Goal: Ask a question: Seek information or help from site administrators or community

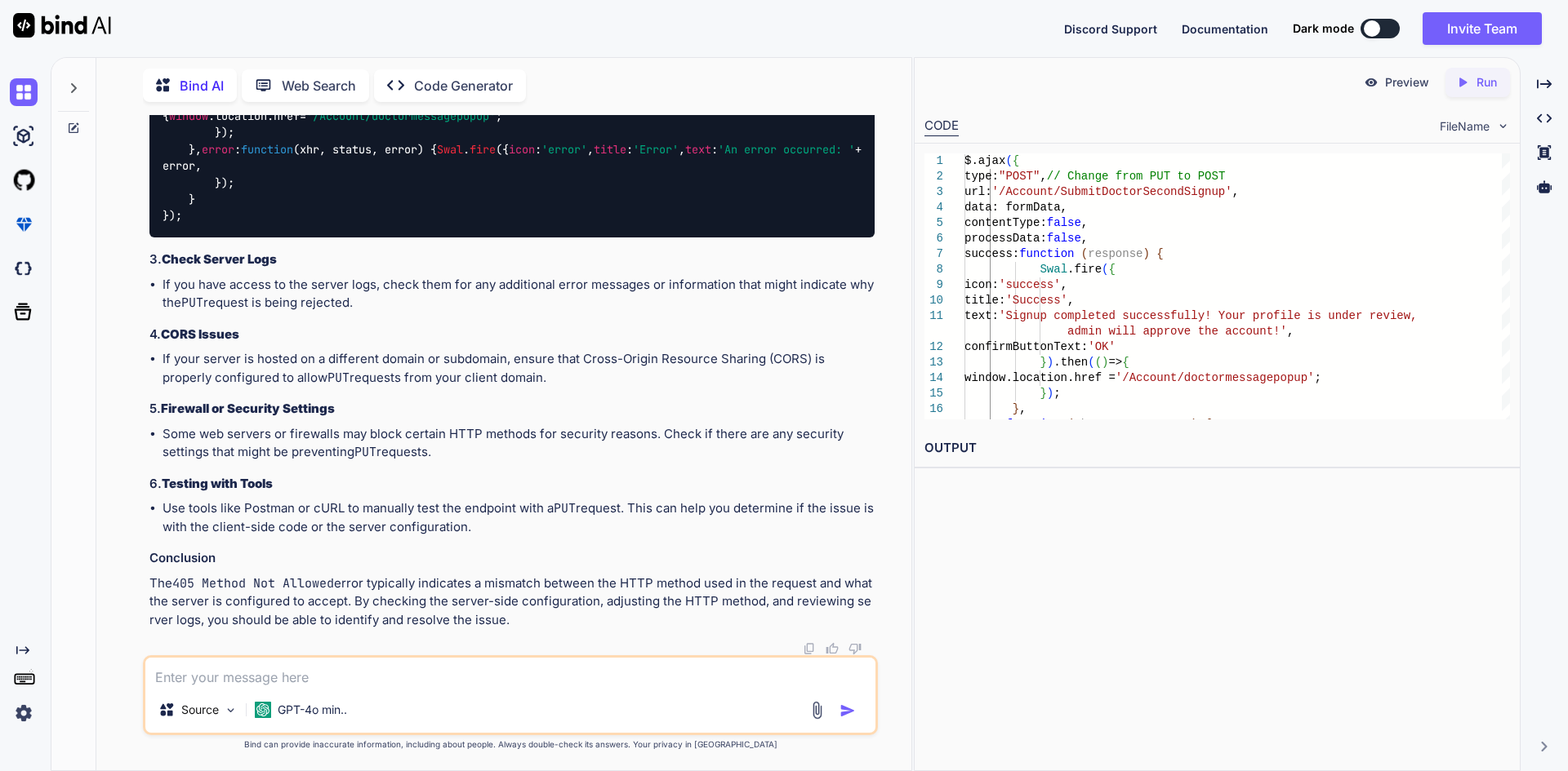
click at [403, 688] on div "Source GPT-4o min.." at bounding box center [510, 695] width 734 height 80
click at [221, 676] on textarea at bounding box center [510, 672] width 730 height 29
paste textarea "public async Task<IActionResult> DoctorEditProfile() { string UserId = User.Fin…"
type textarea "public async Task<IActionResult> DoctorEditProfile() { string UserId = User.Fin…"
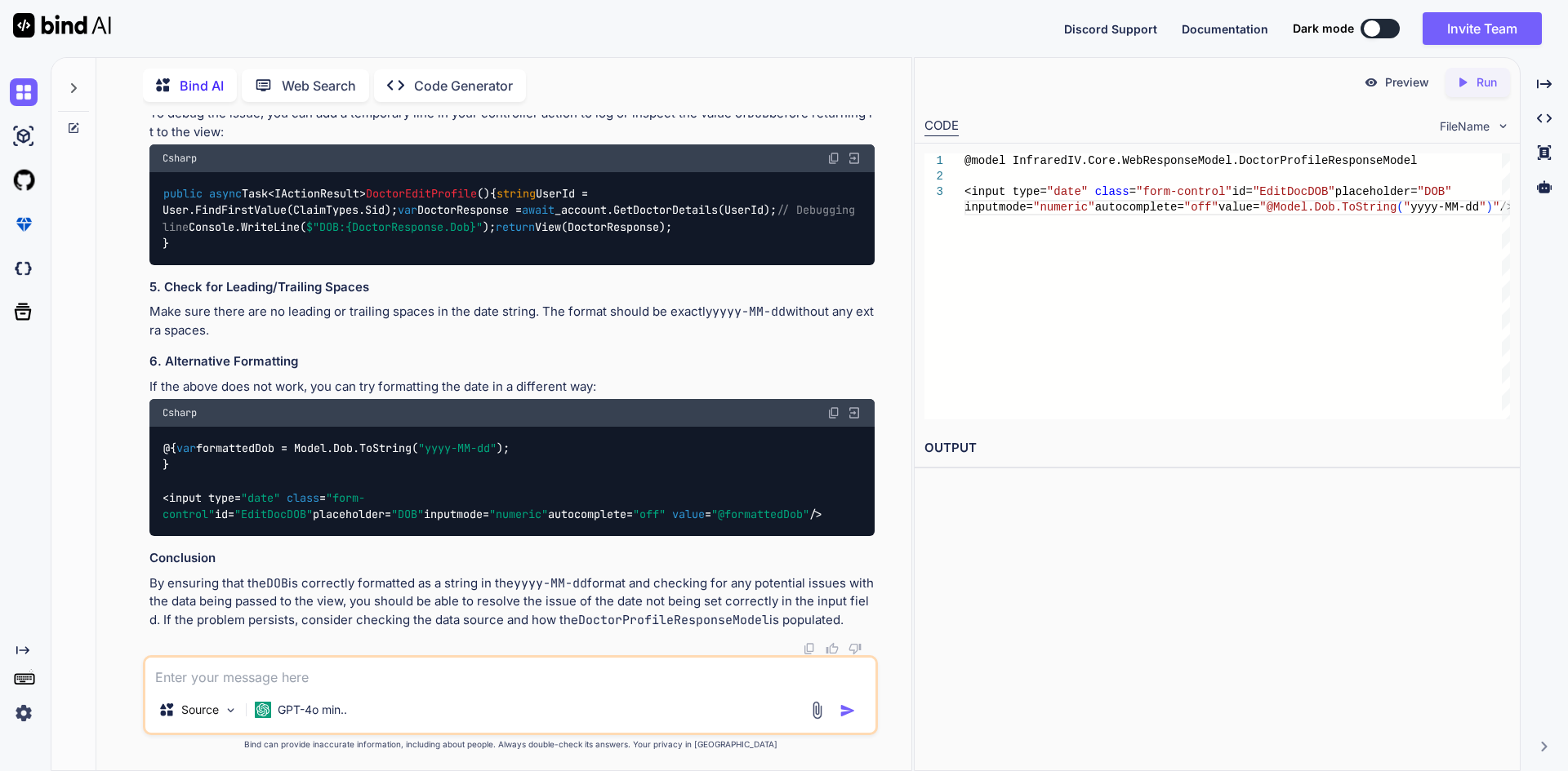
scroll to position [25189, 0]
click at [271, 443] on code "@{ var formattedDob = Model.Dob.ToString( "yyyy-MM-dd" ); } <input type= "date"…" at bounding box center [492, 481] width 660 height 83
drag, startPoint x: 165, startPoint y: 428, endPoint x: 174, endPoint y: 461, distance: 34.2
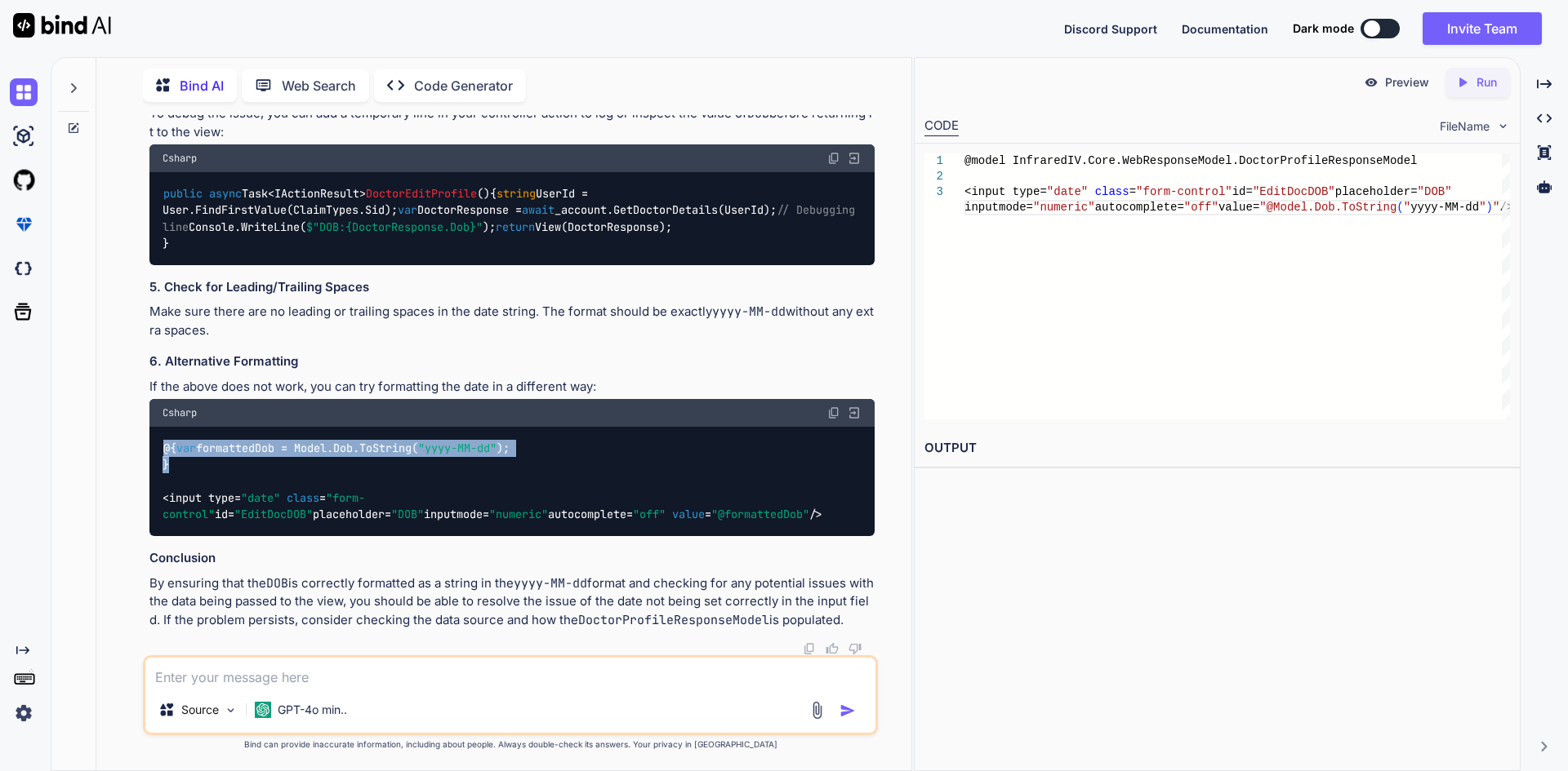
click at [174, 461] on div "@{ var formattedDob = Model.Dob.ToString( "yyyy-MM-dd" ); } <input type= "date"…" at bounding box center [512, 481] width 725 height 109
copy code "@{ var formattedDob = Model.Dob.ToString( "yyyy-MM-dd" ); }"
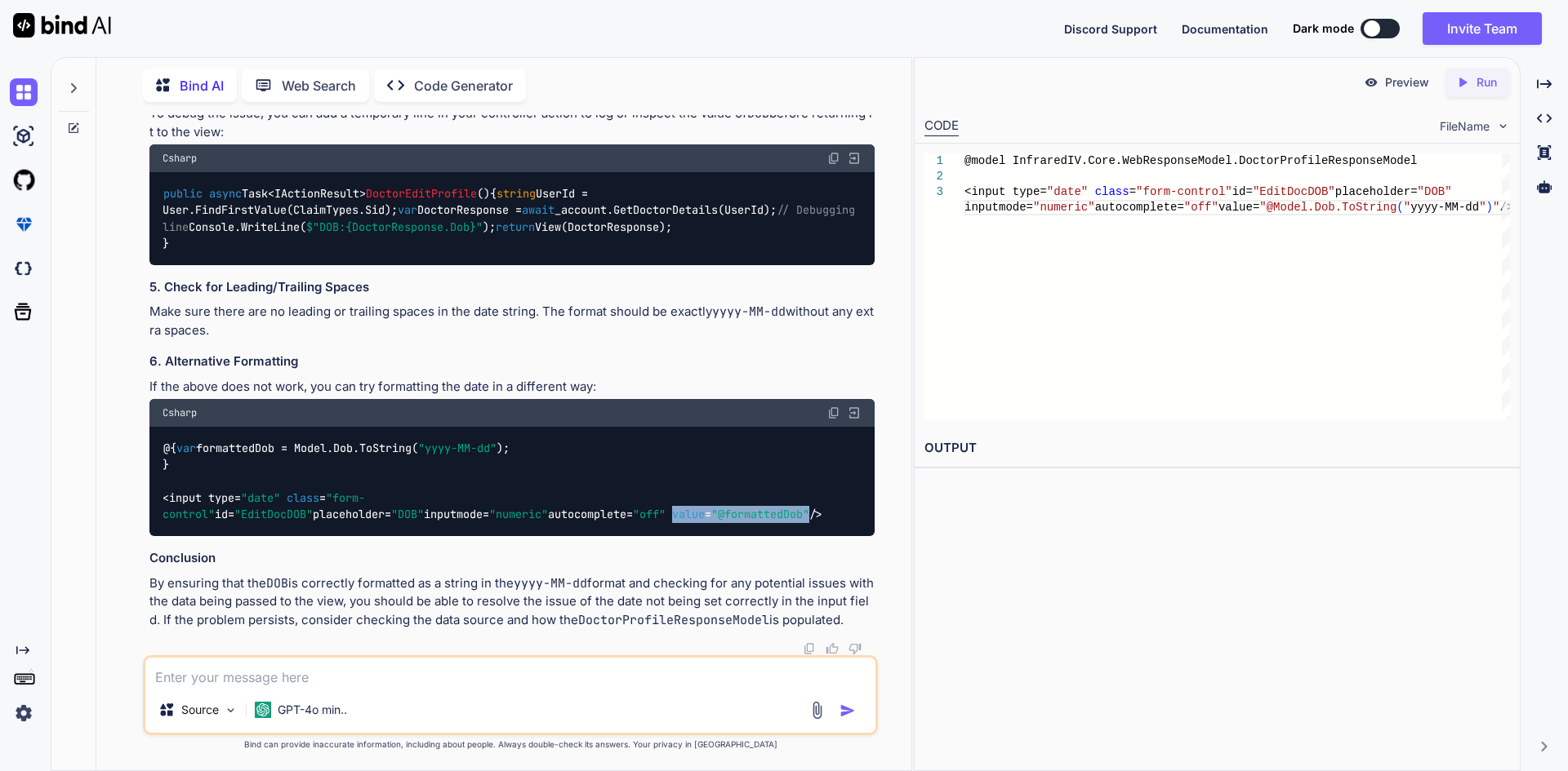
drag, startPoint x: 291, startPoint y: 519, endPoint x: 428, endPoint y: 512, distance: 137.2
click at [428, 512] on code "@{ var formattedDob = Model.Dob.ToString( "yyyy-MM-dd" ); } <input type= "date"…" at bounding box center [492, 481] width 660 height 83
copy code "value = "@formattedDob""
click at [480, 676] on textarea at bounding box center [510, 672] width 730 height 29
paste textarea "public async Task<IActionResult> DoctorEditProfile() { string UserId = User.Fin…"
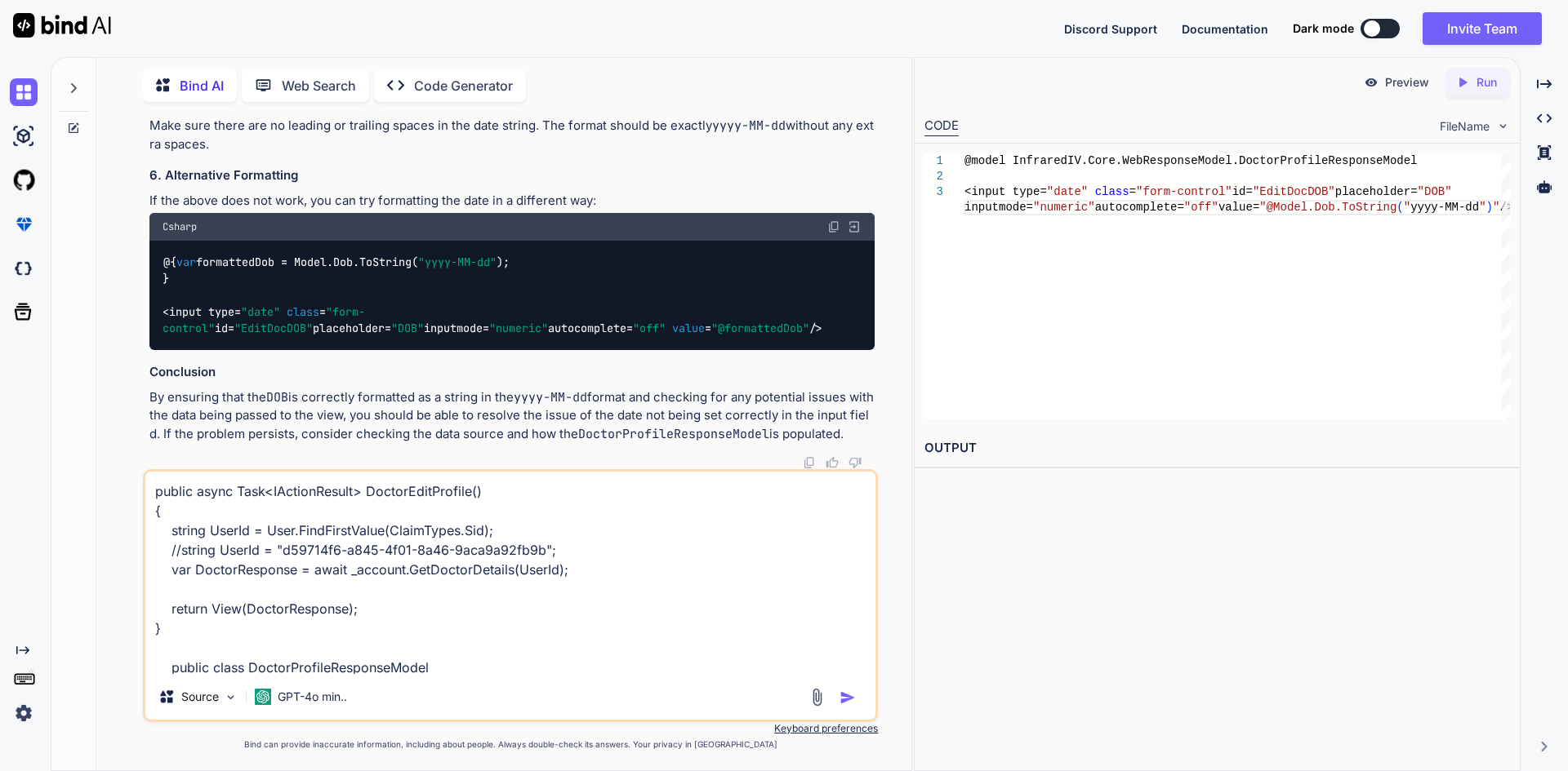
scroll to position [256, 0]
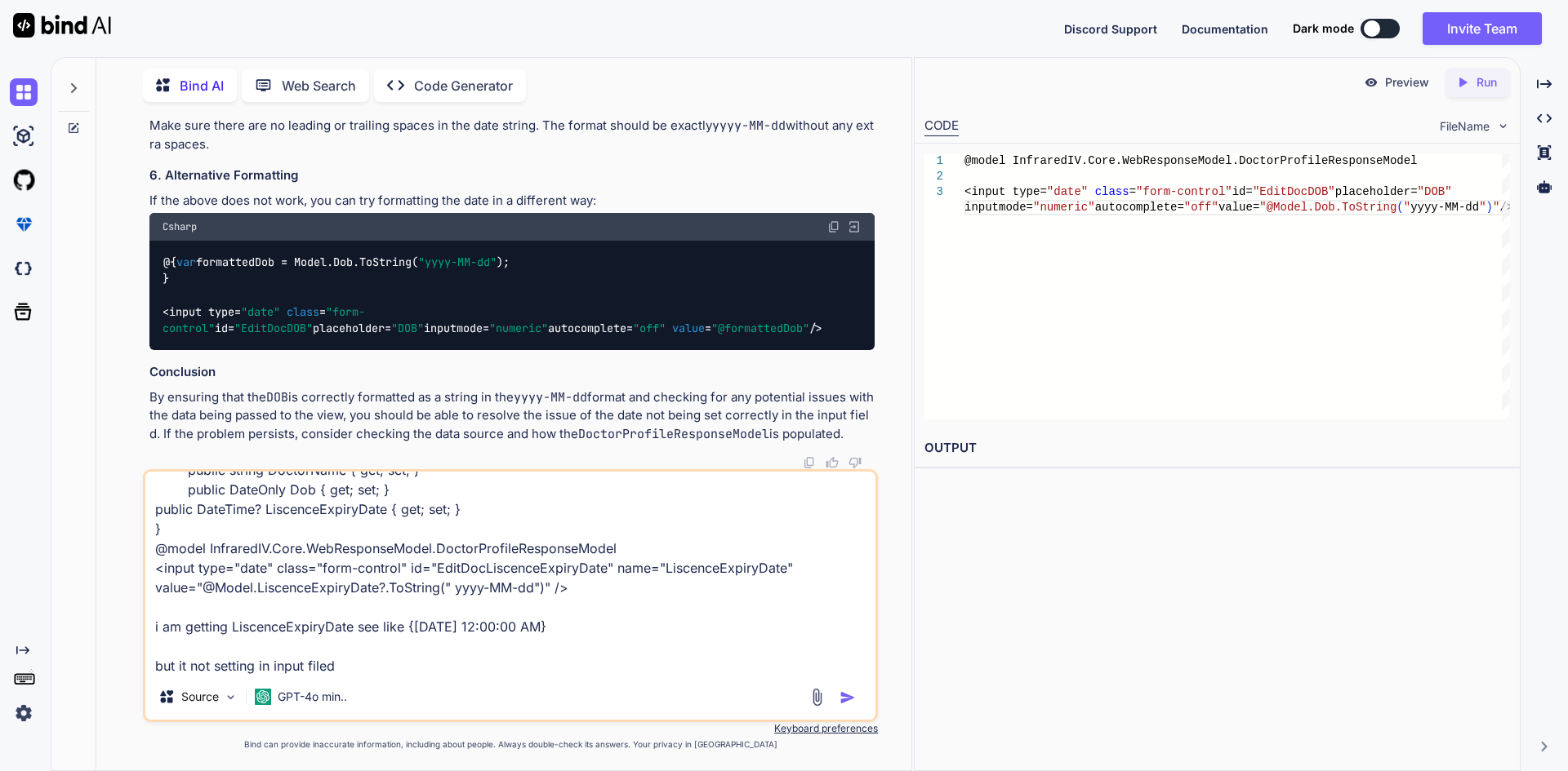
type textarea "public async Task<IActionResult> DoctorEditProfile() { string UserId = User.Fin…"
click at [847, 695] on img "button" at bounding box center [847, 697] width 16 height 16
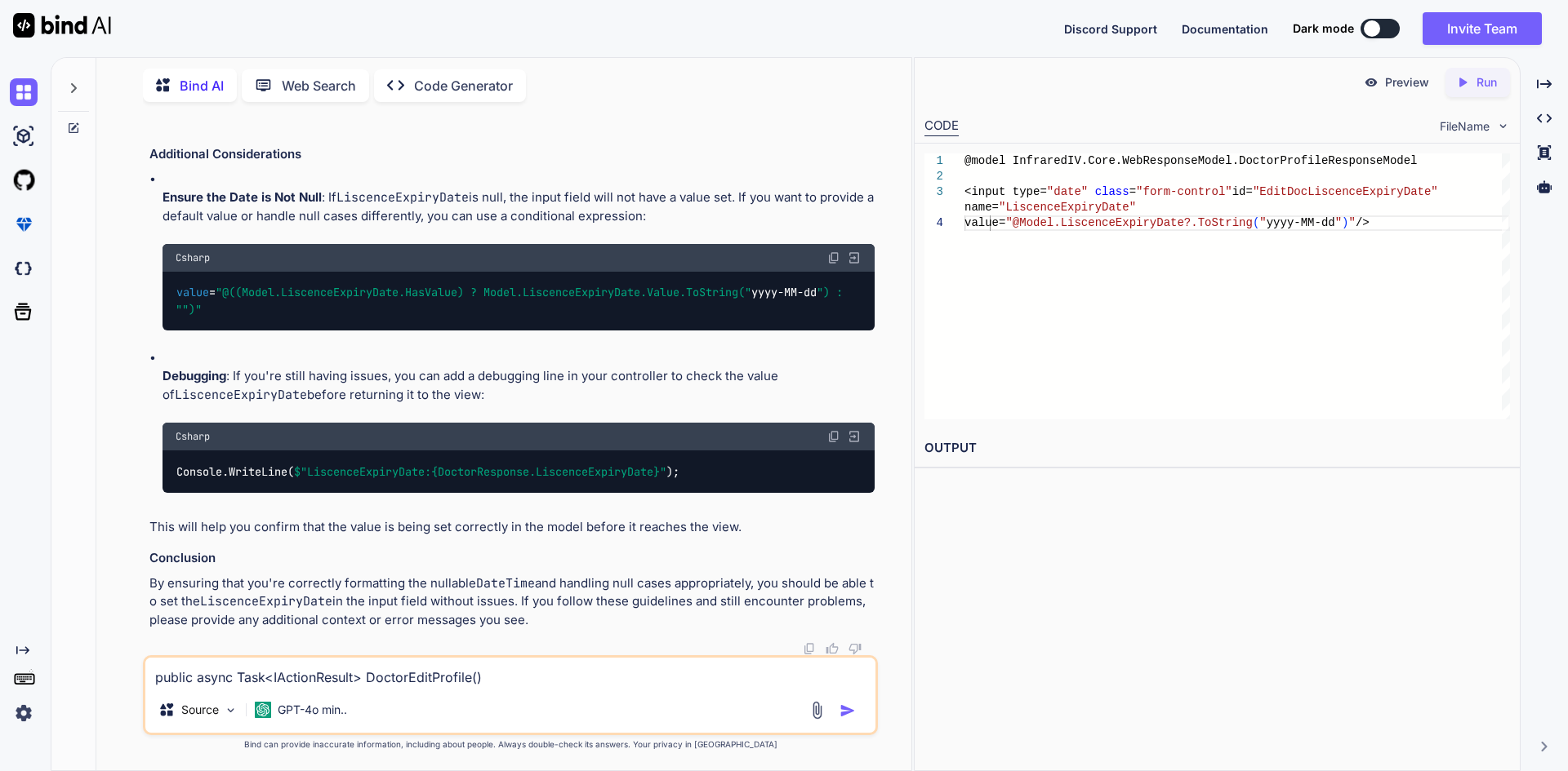
scroll to position [25855, 0]
click at [424, 671] on textarea "public async Task<IActionResult> DoctorEditProfile() { string UserId = User.Fin…" at bounding box center [510, 672] width 730 height 29
paste textarea "public async Task<IActionResult> DoctorEditProfile() { string UserId = User.Fin…"
type textarea "public async Task<IActionResult> DoctorEditProfile() { string UserId = User.Fin…"
